Goal: Information Seeking & Learning: Check status

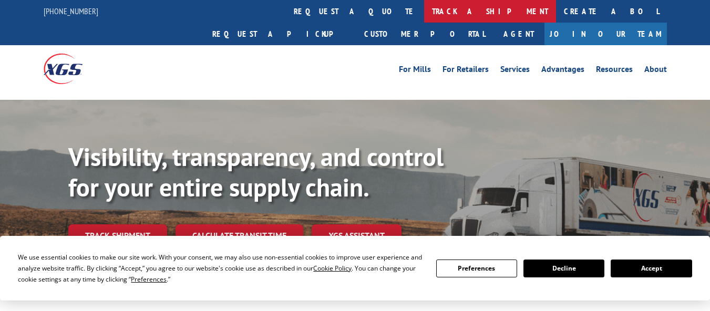
click at [424, 12] on link "track a shipment" at bounding box center [490, 11] width 132 height 23
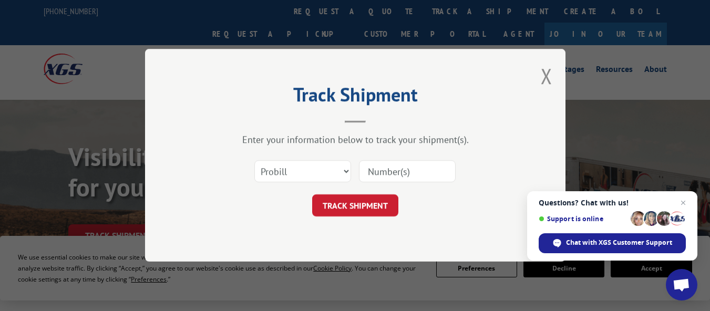
click at [400, 174] on input at bounding box center [407, 172] width 97 height 22
paste input "2054760"
type input "2054760"
click at [377, 197] on button "TRACK SHIPMENT" at bounding box center [355, 206] width 86 height 22
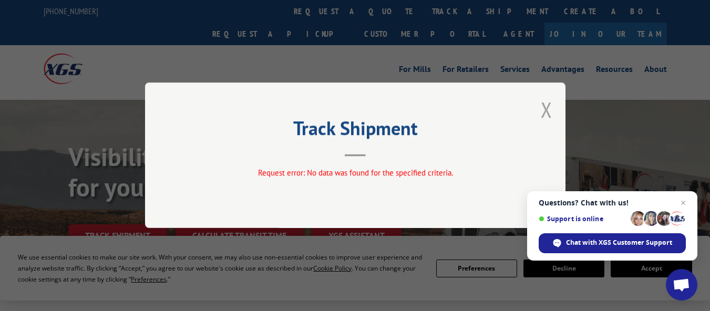
click at [545, 114] on button "Close modal" at bounding box center [547, 110] width 12 height 28
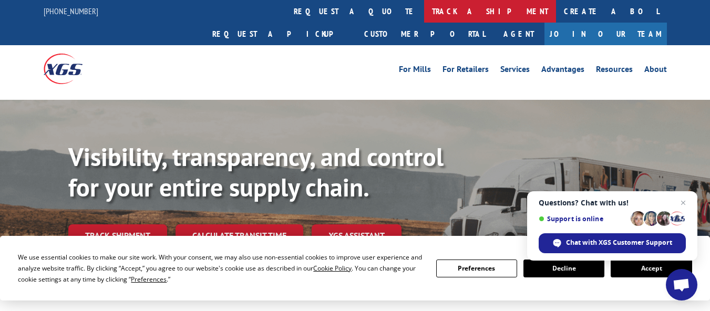
click at [424, 12] on link "track a shipment" at bounding box center [490, 11] width 132 height 23
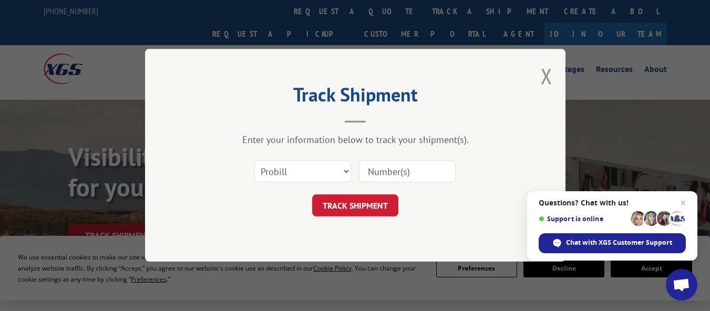
click at [410, 170] on input at bounding box center [407, 172] width 97 height 22
paste input "17195679"
type input "17195679"
click at [377, 201] on button "TRACK SHIPMENT" at bounding box center [355, 206] width 86 height 22
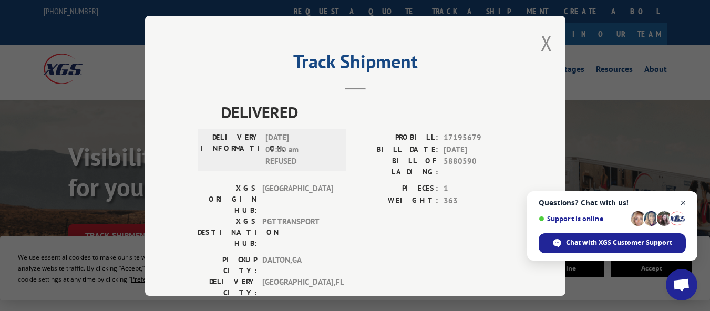
click at [684, 203] on span "Close chat" at bounding box center [683, 203] width 13 height 13
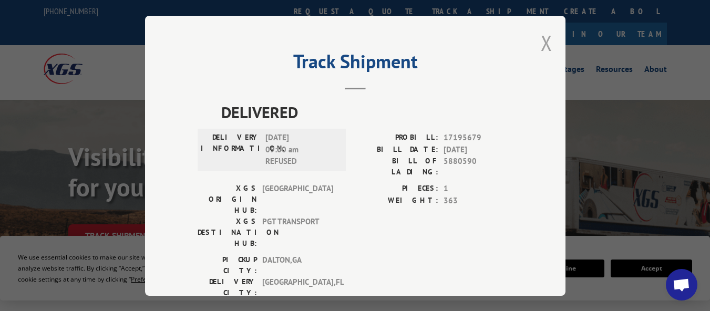
click at [541, 39] on button "Close modal" at bounding box center [547, 43] width 12 height 28
